Goal: Information Seeking & Learning: Learn about a topic

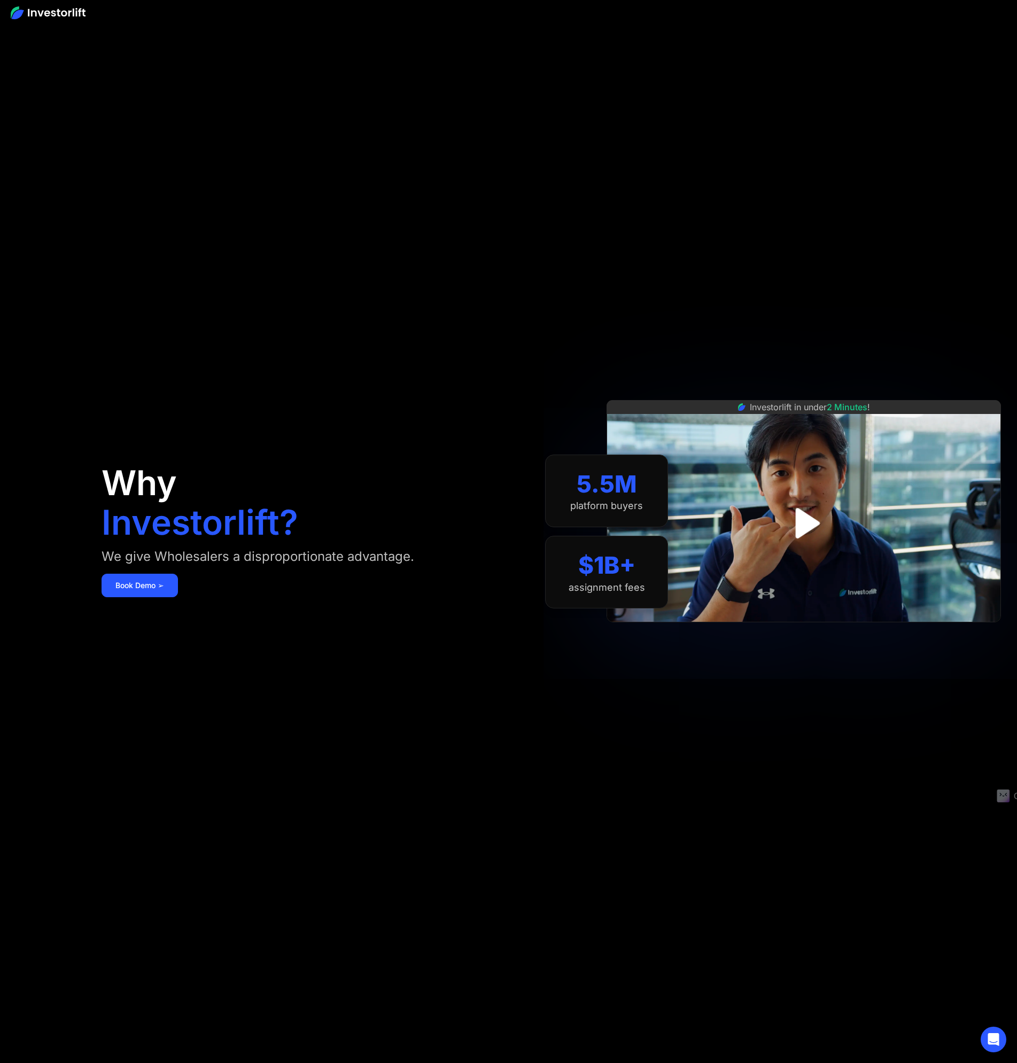
click at [696, 210] on div "Investorlift in under 2 Minutes !" at bounding box center [803, 531] width 394 height 1063
click at [696, 209] on div "Investorlift in under 2 Minutes !" at bounding box center [803, 531] width 394 height 1063
click at [709, 224] on div at bounding box center [754, 228] width 120 height 21
drag, startPoint x: 643, startPoint y: 129, endPoint x: 657, endPoint y: 25, distance: 104.6
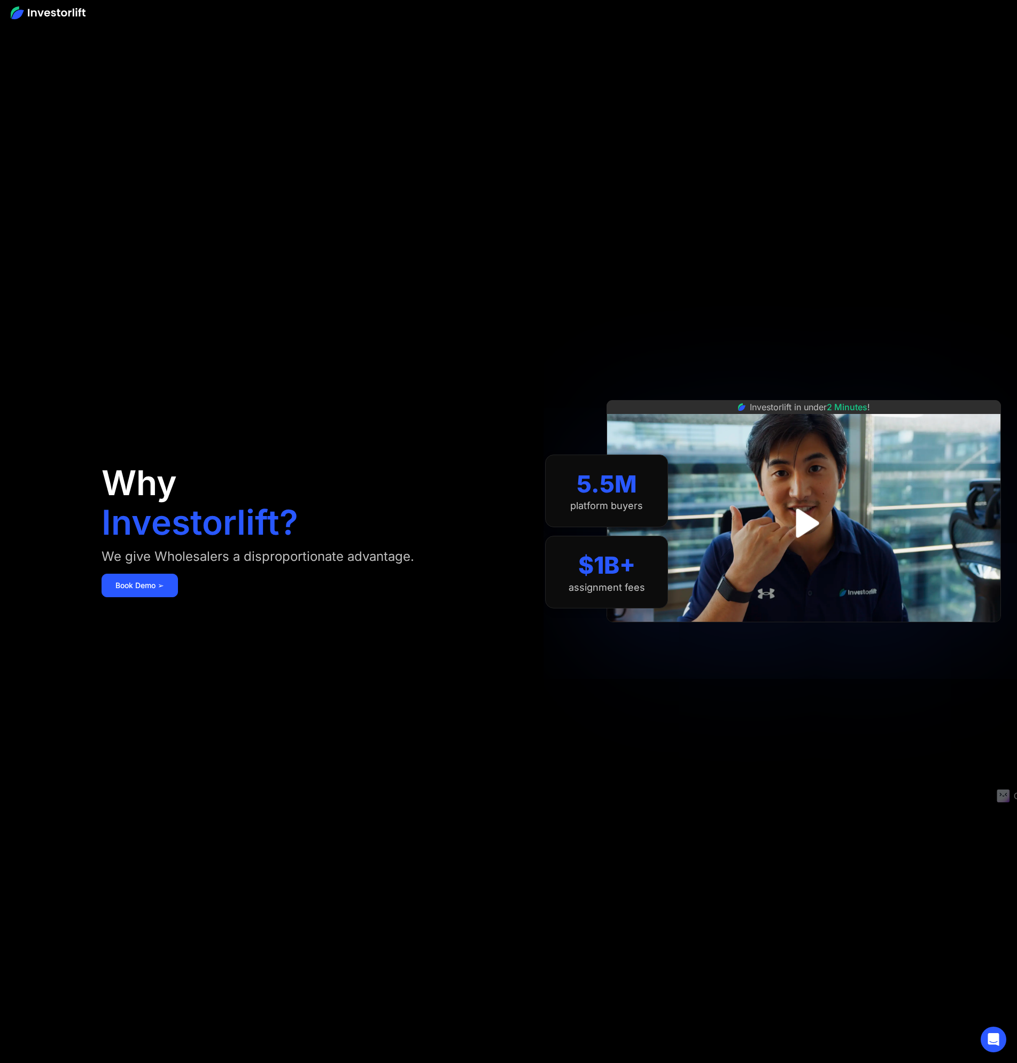
click at [641, 126] on section "5.5M platform buyers $1B+ assignment fees" at bounding box center [606, 531] width 123 height 999
drag, startPoint x: 532, startPoint y: 282, endPoint x: 510, endPoint y: 348, distance: 69.3
click at [532, 285] on aside "Why Investorlift? We give Wholesalers a disproportionate advantage. Book Demo ➢…" at bounding box center [508, 531] width 1017 height 1063
click at [801, 528] on img "open lightbox" at bounding box center [803, 523] width 64 height 64
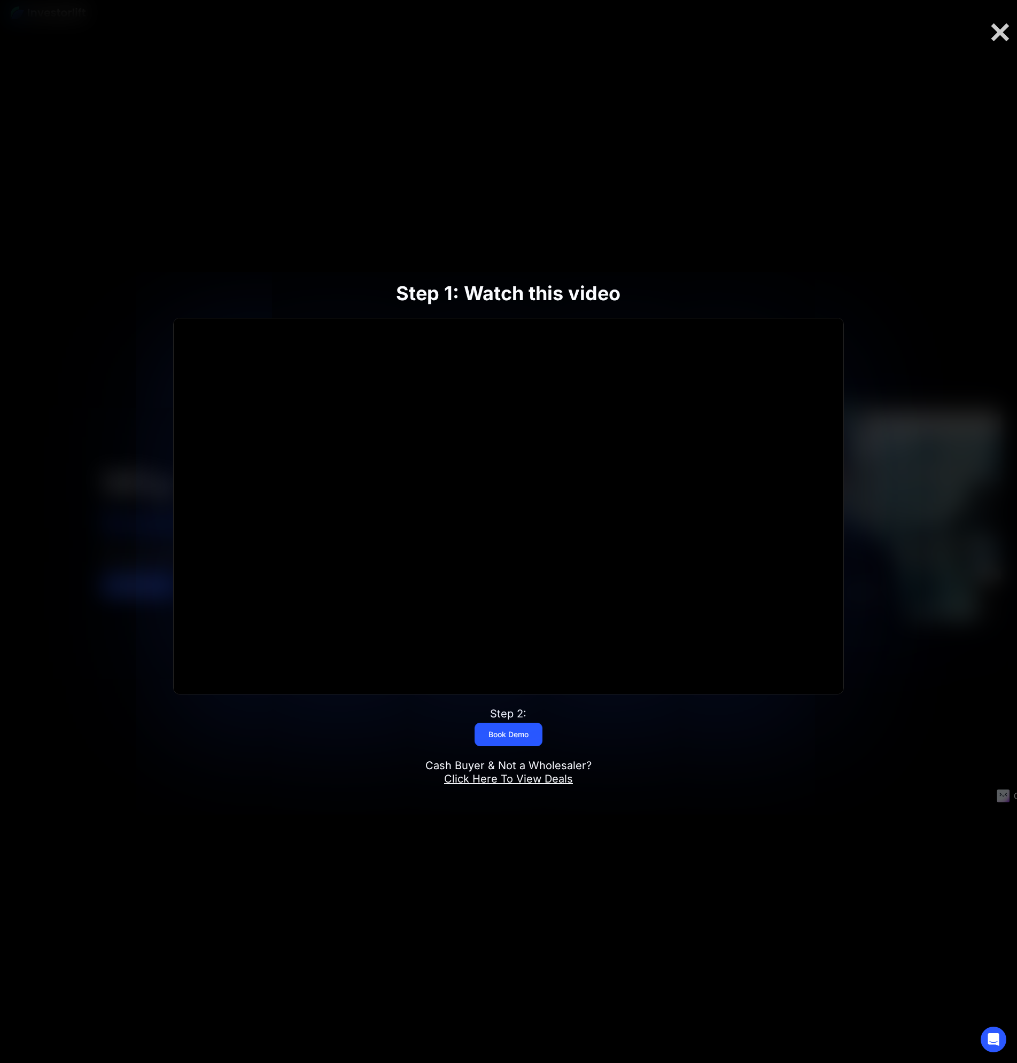
click at [800, 913] on div at bounding box center [508, 531] width 1017 height 1063
click at [692, 925] on div at bounding box center [508, 531] width 1017 height 1063
click at [731, 840] on div at bounding box center [508, 531] width 1017 height 1063
drag, startPoint x: 748, startPoint y: 119, endPoint x: 857, endPoint y: 90, distance: 112.9
click at [762, 115] on div at bounding box center [508, 531] width 1017 height 1063
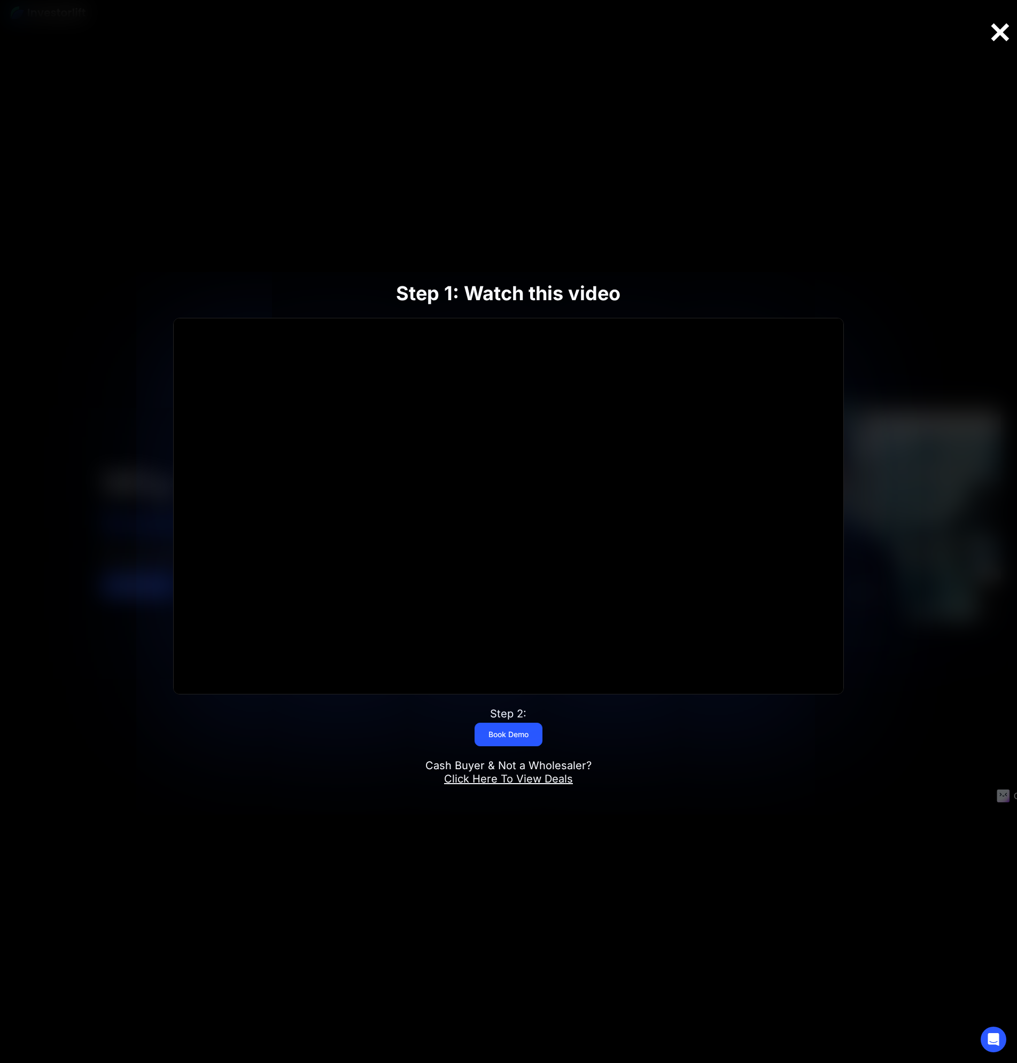
click at [1007, 32] on div at bounding box center [999, 32] width 34 height 22
